Goal: Find specific page/section: Find specific page/section

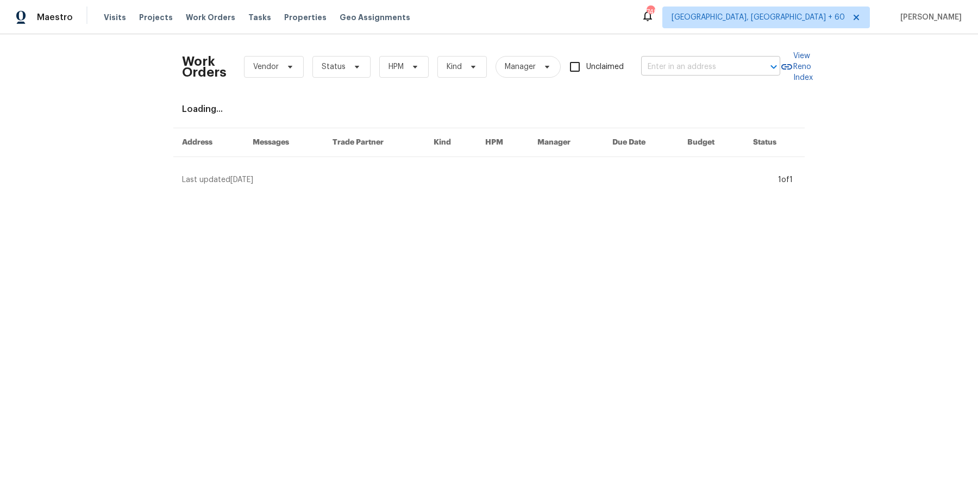
click at [720, 59] on input "text" at bounding box center [695, 67] width 109 height 17
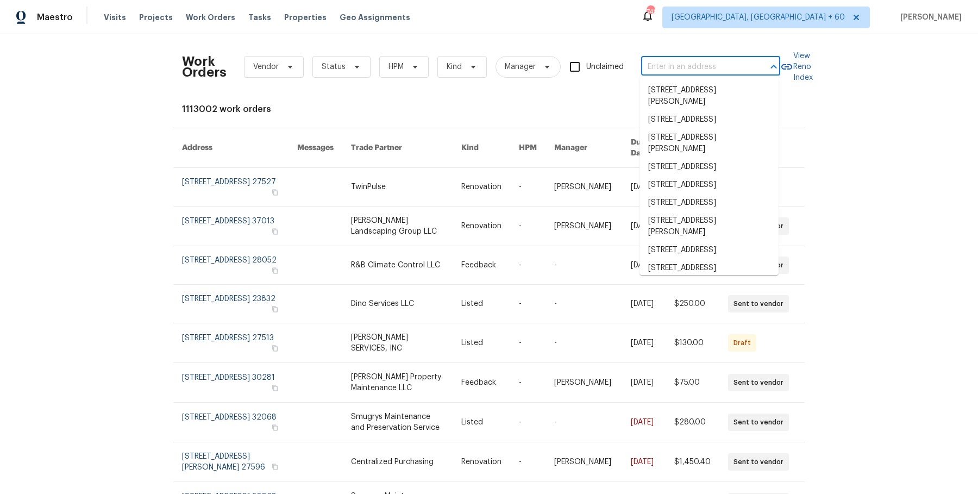
paste input "[STREET_ADDRESS][PERSON_NAME]"
type input "[STREET_ADDRESS][PERSON_NAME]"
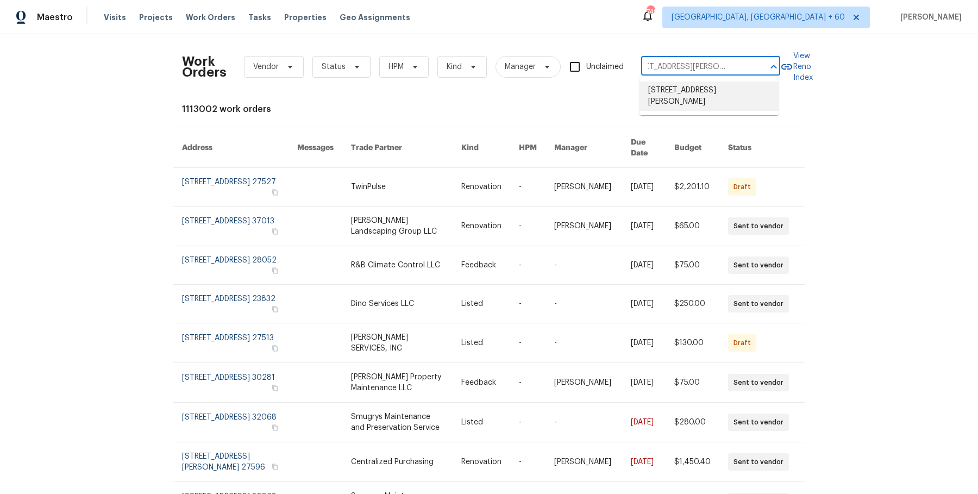
click at [710, 90] on li "[STREET_ADDRESS][PERSON_NAME]" at bounding box center [708, 95] width 139 height 29
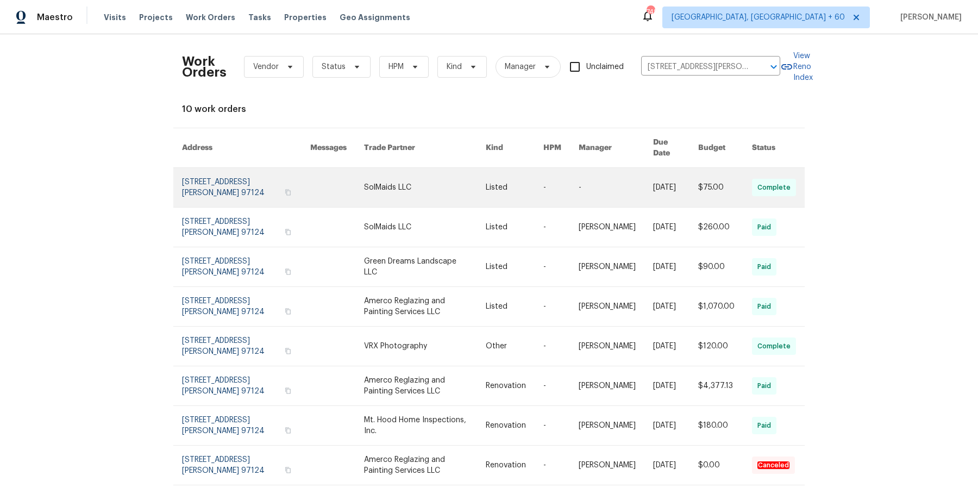
click at [417, 185] on link at bounding box center [425, 187] width 122 height 39
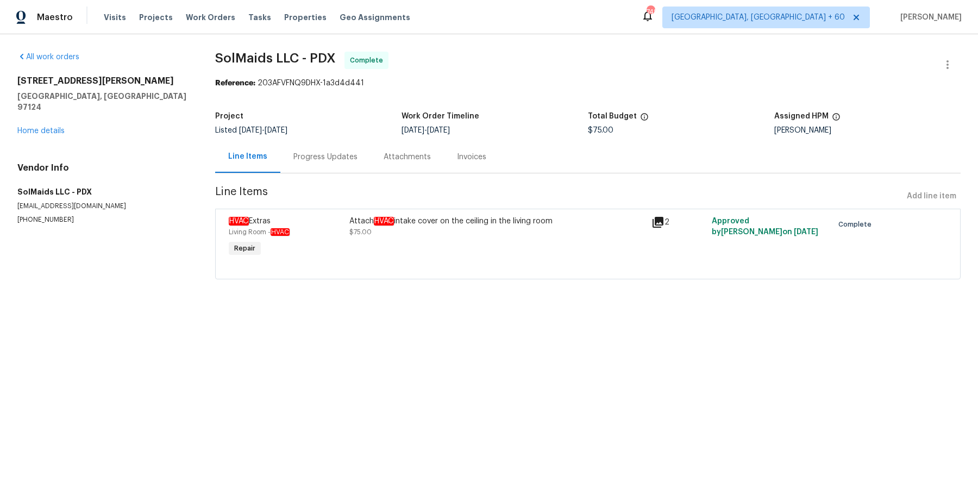
click at [57, 123] on div "[STREET_ADDRESS][PERSON_NAME] Home details" at bounding box center [103, 105] width 172 height 61
click at [53, 127] on link "Home details" at bounding box center [40, 131] width 47 height 8
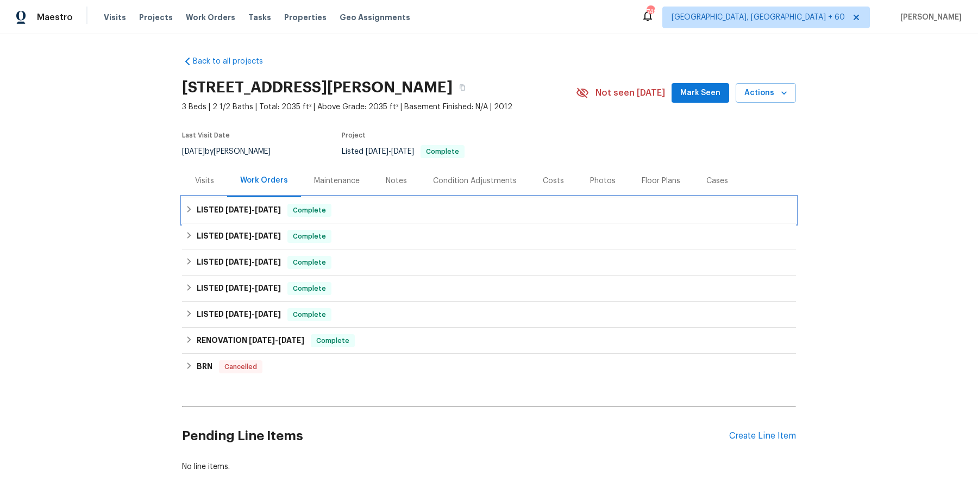
click at [361, 208] on div "LISTED [DATE] - [DATE] Complete" at bounding box center [488, 210] width 607 height 13
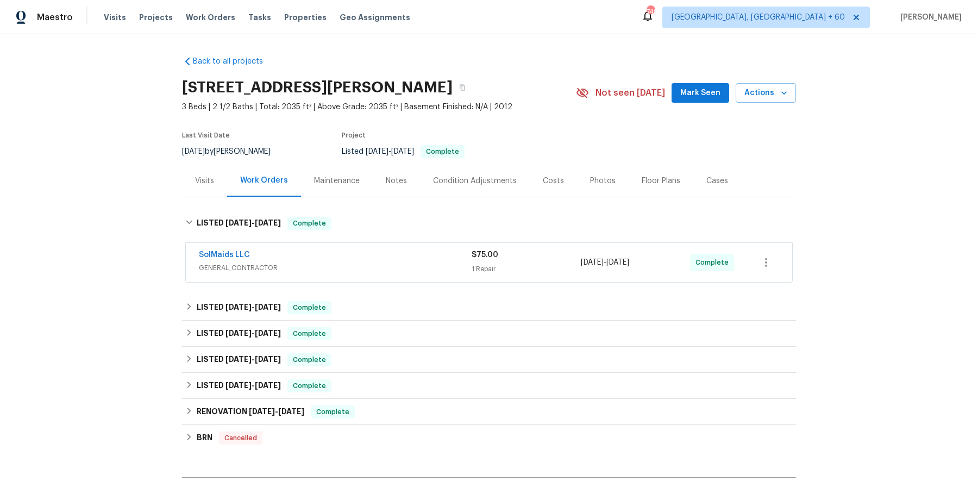
click at [351, 255] on div "SolMaids LLC" at bounding box center [335, 255] width 273 height 13
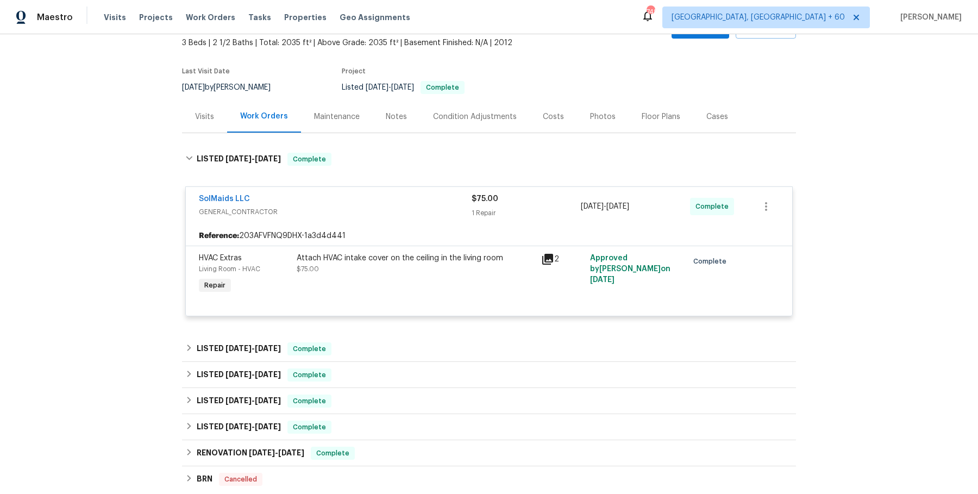
scroll to position [67, 0]
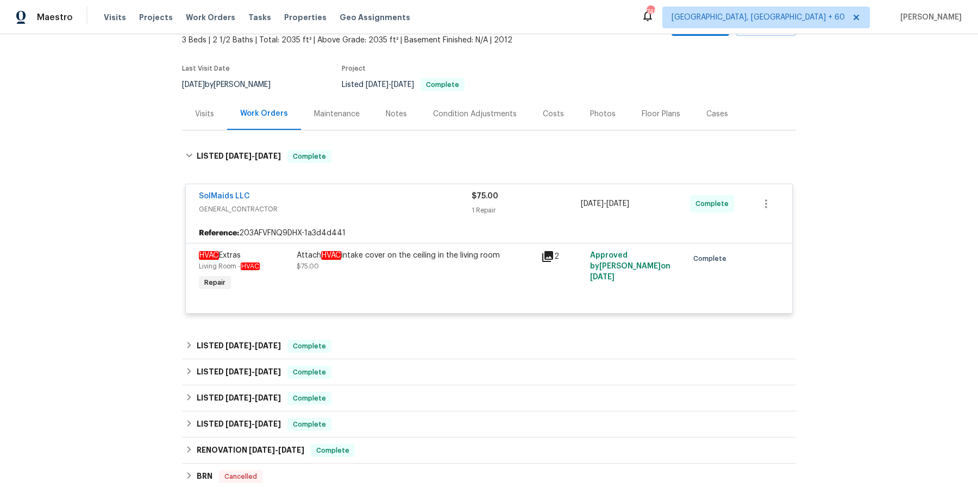
click at [347, 329] on div "Back to all projects [STREET_ADDRESS][PERSON_NAME] 3 Beds | 2 1/2 Baths | Total…" at bounding box center [489, 285] width 614 height 610
click at [350, 341] on div "LISTED [DATE] - [DATE] Complete" at bounding box center [488, 345] width 607 height 13
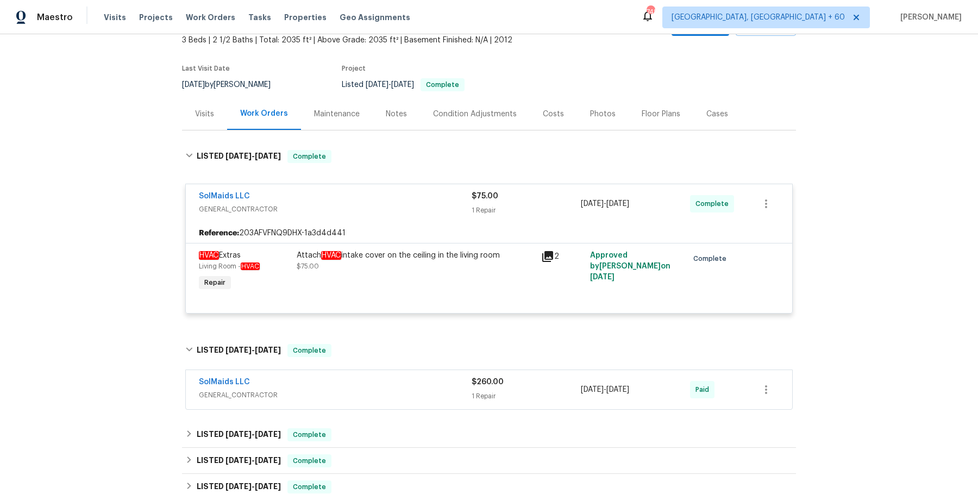
click at [360, 376] on div "SolMaids LLC" at bounding box center [335, 382] width 273 height 13
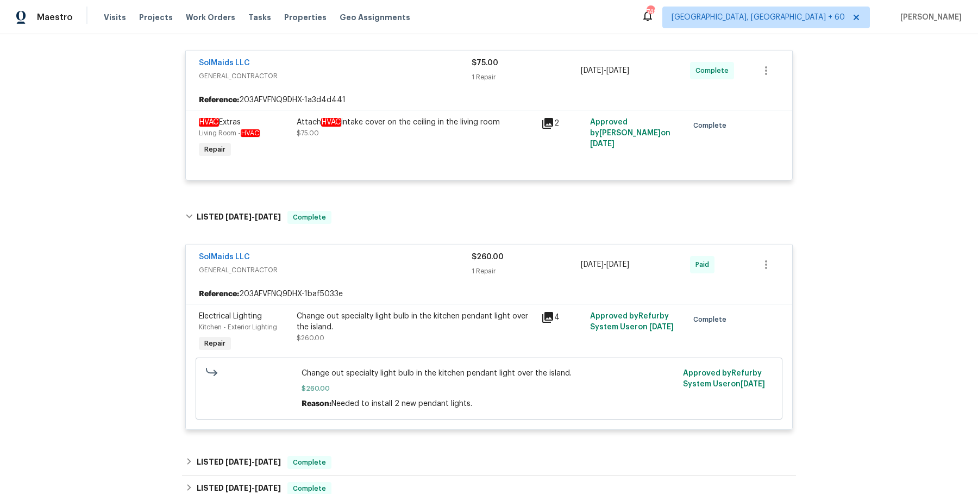
scroll to position [293, 0]
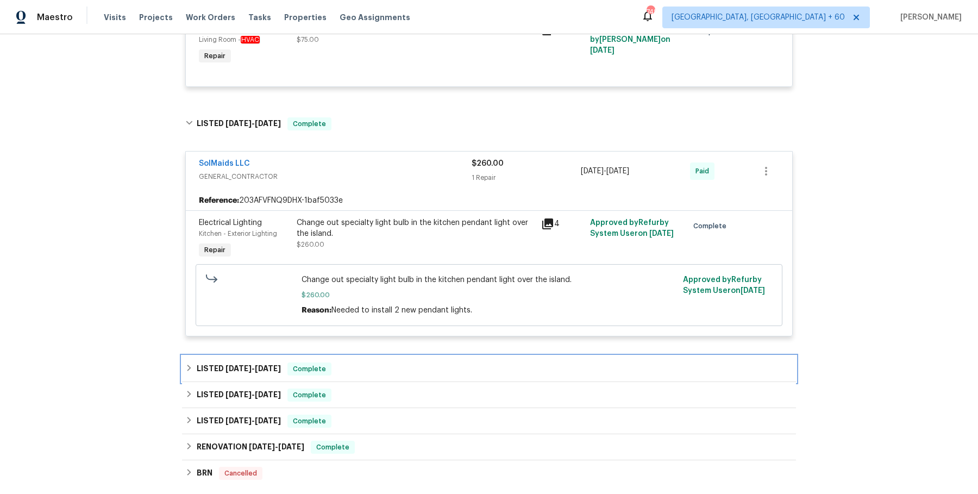
click at [367, 365] on div "LISTED [DATE] - [DATE] Complete" at bounding box center [488, 368] width 607 height 13
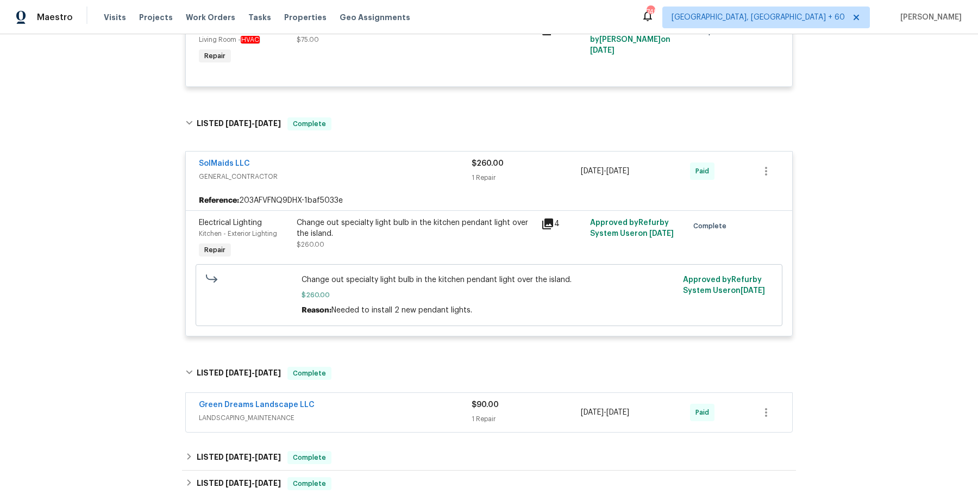
click at [368, 421] on span "LANDSCAPING_MAINTENANCE" at bounding box center [335, 417] width 273 height 11
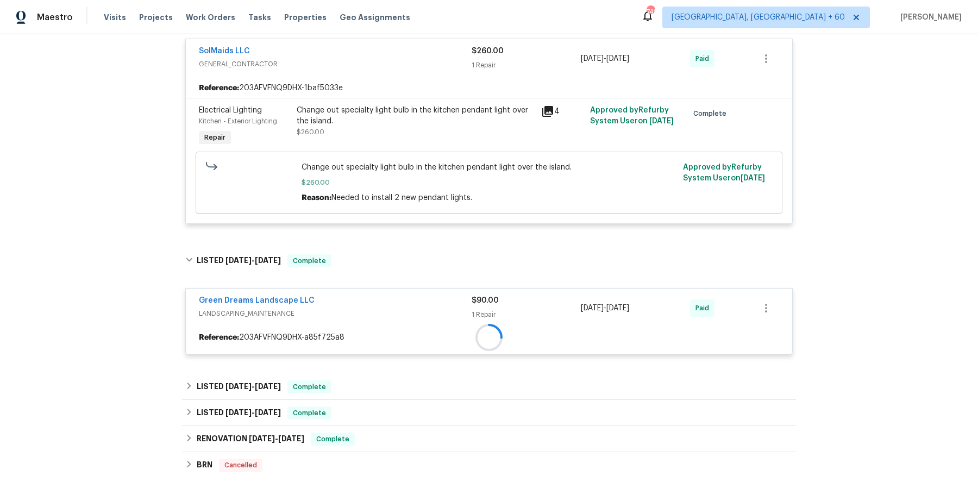
scroll to position [406, 0]
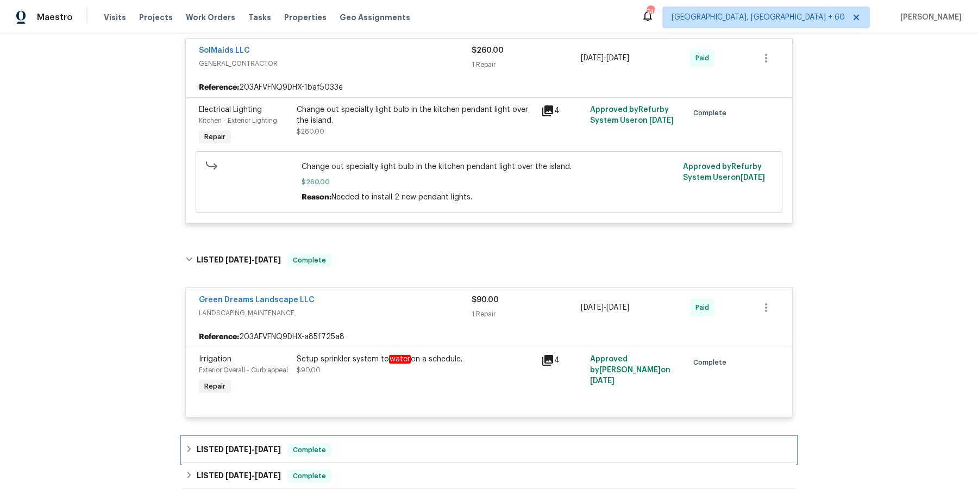
click at [366, 437] on div "LISTED [DATE] - [DATE] Complete" at bounding box center [489, 450] width 614 height 26
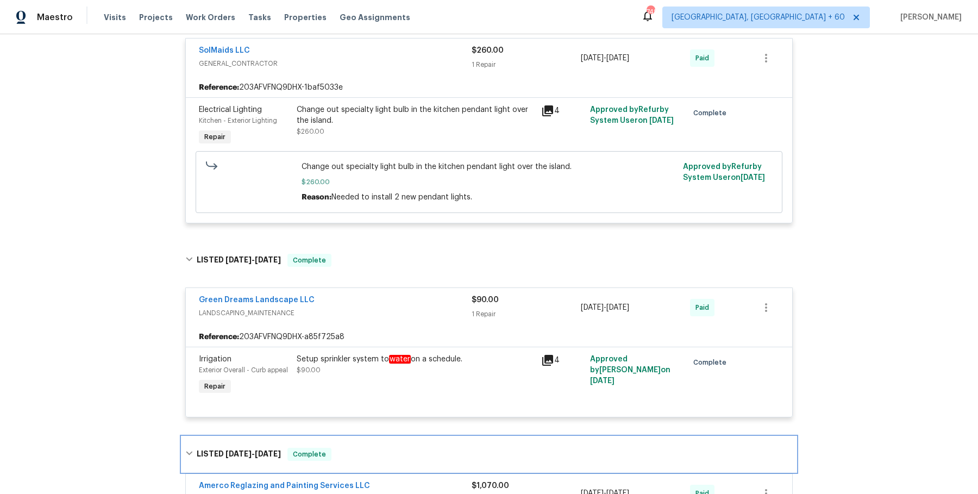
scroll to position [442, 0]
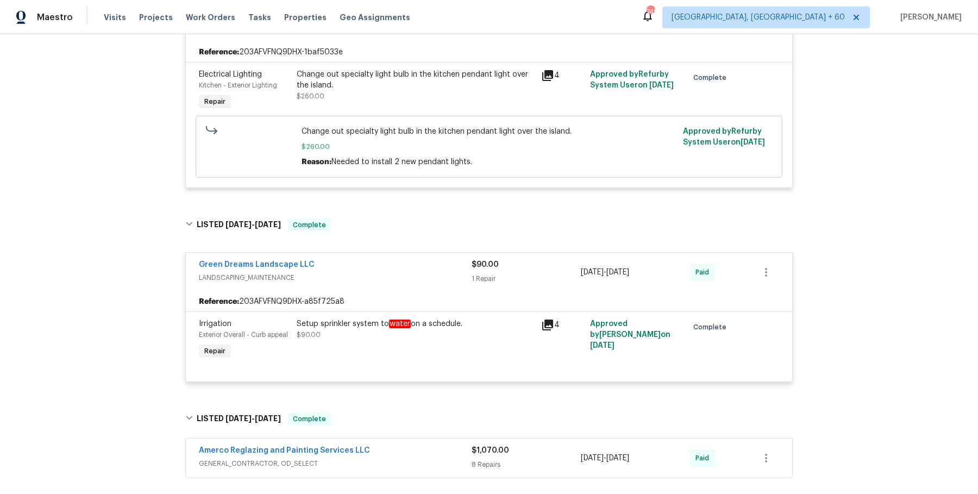
click at [379, 448] on div "Amerco Reglazing and Painting Services LLC" at bounding box center [335, 451] width 273 height 13
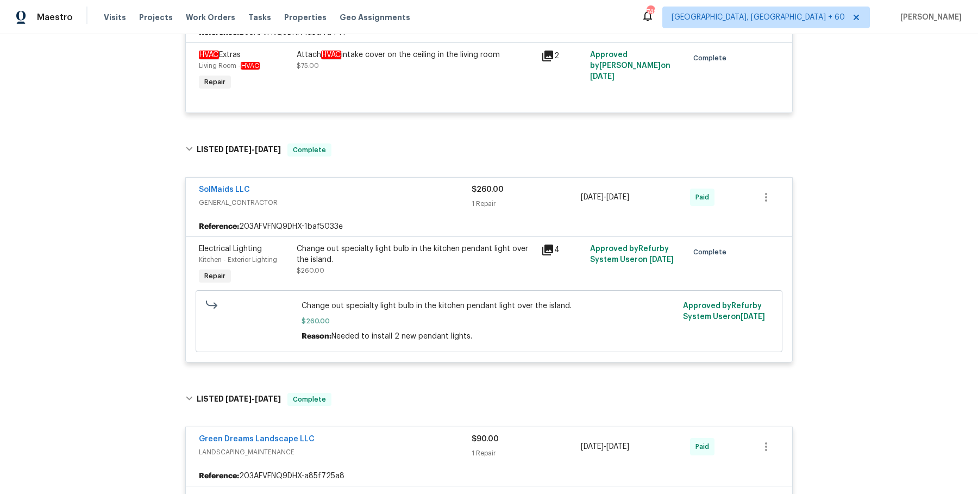
scroll to position [0, 0]
